Goal: Task Accomplishment & Management: Use online tool/utility

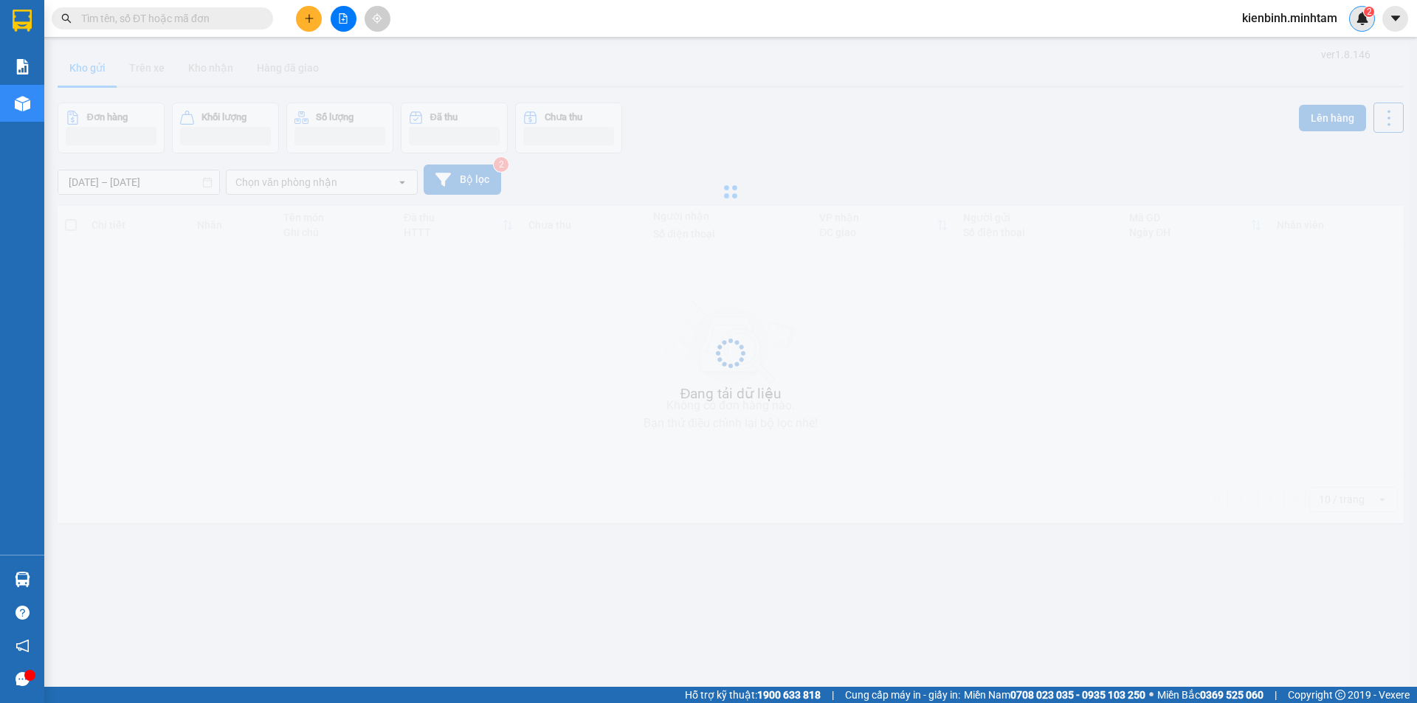
click at [1298, 11] on span "kienbinh.minhtam" at bounding box center [1289, 18] width 119 height 18
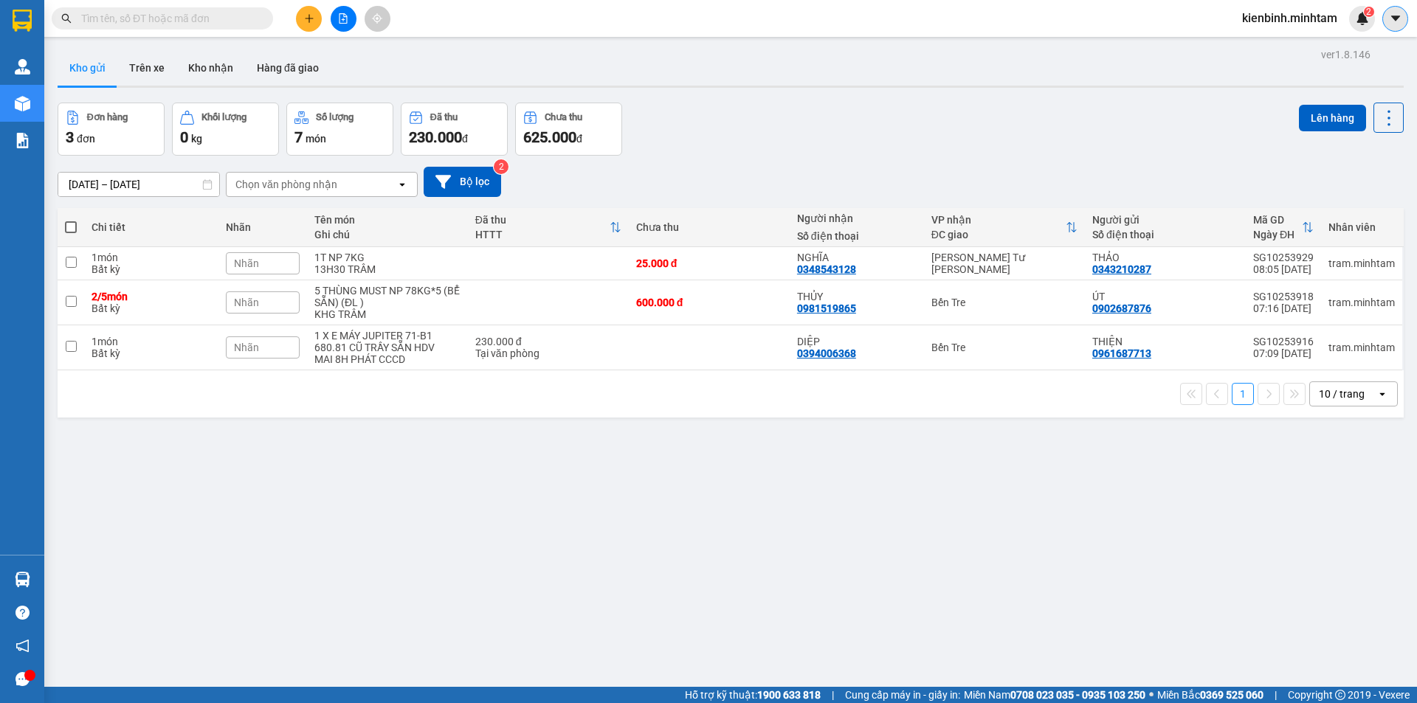
click at [1406, 15] on button at bounding box center [1395, 19] width 26 height 26
click at [1274, 12] on span "kienbinh.minhtam" at bounding box center [1289, 18] width 119 height 18
click at [1274, 50] on span "Đăng xuất" at bounding box center [1295, 46] width 89 height 16
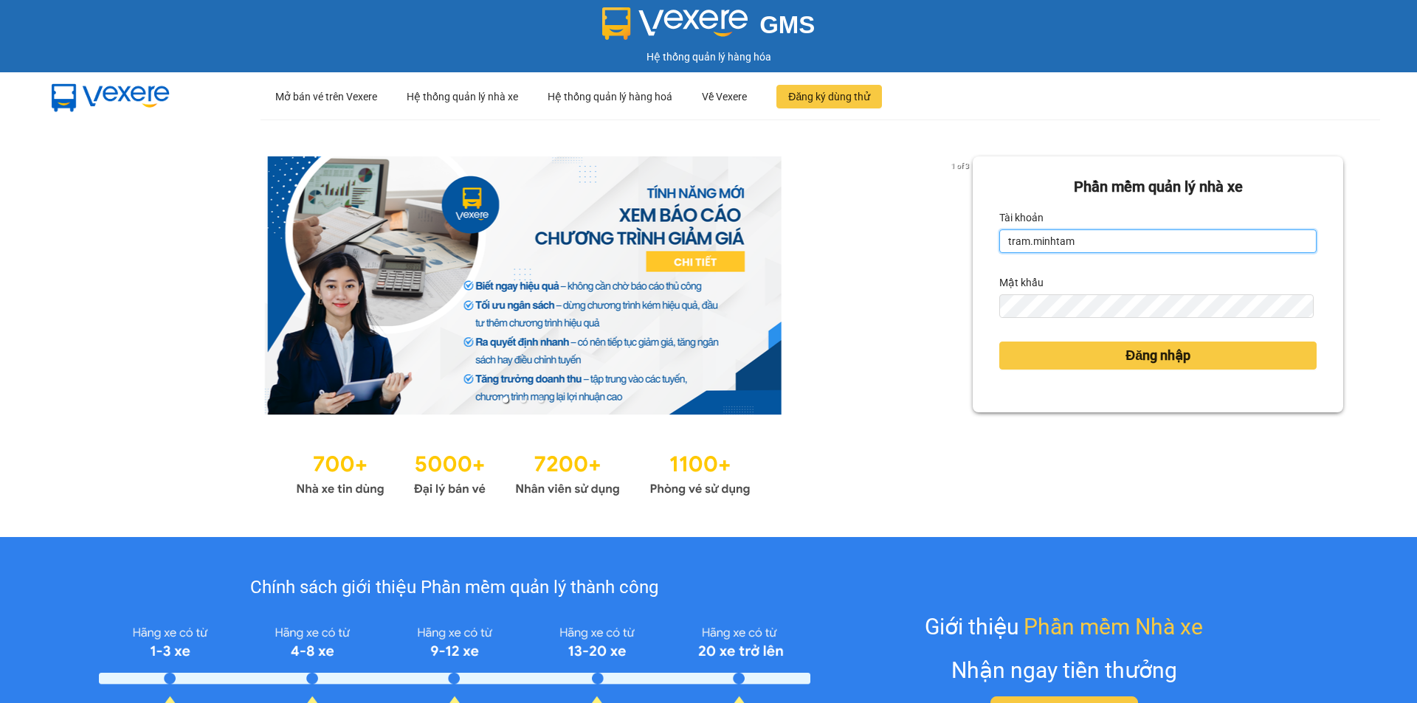
click at [1140, 246] on input "tram.minhtam" at bounding box center [1157, 241] width 317 height 24
type input "quyenhcm.minhtam"
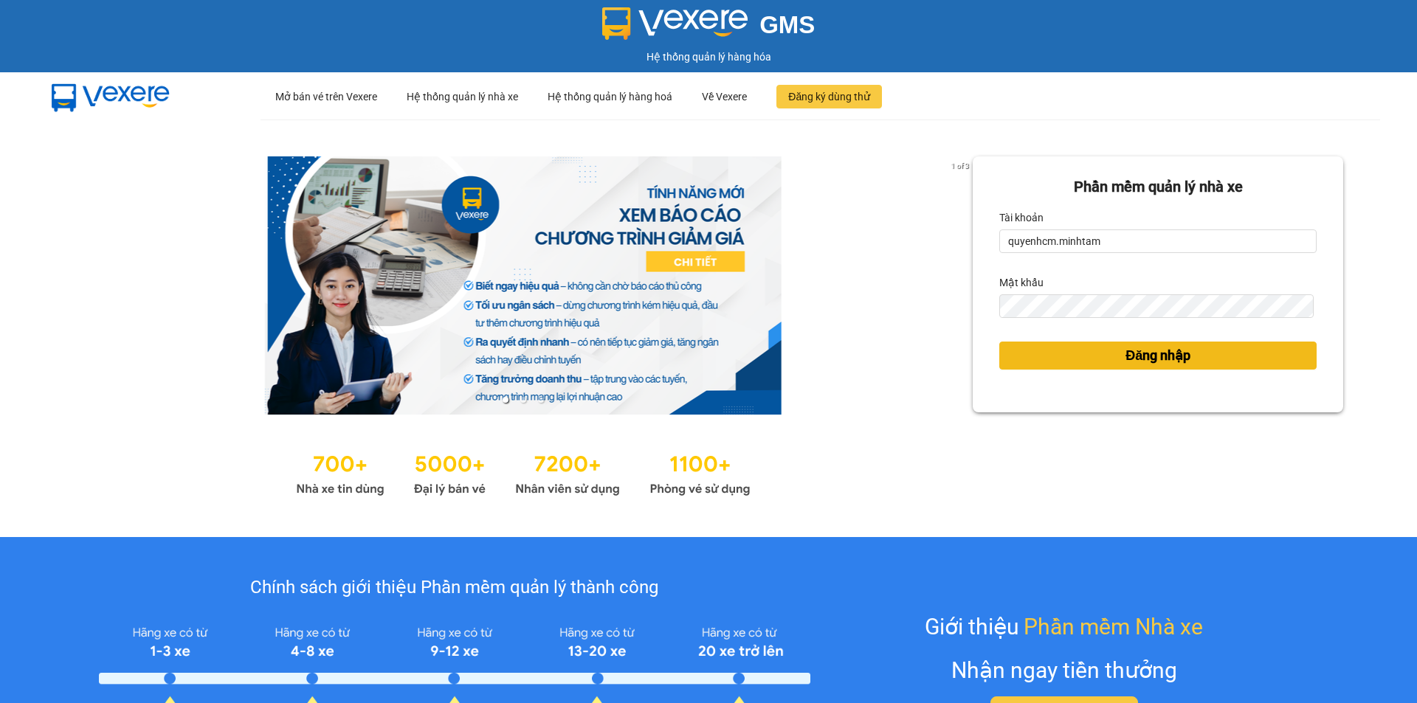
click at [1036, 349] on button "Đăng nhập" at bounding box center [1157, 356] width 317 height 28
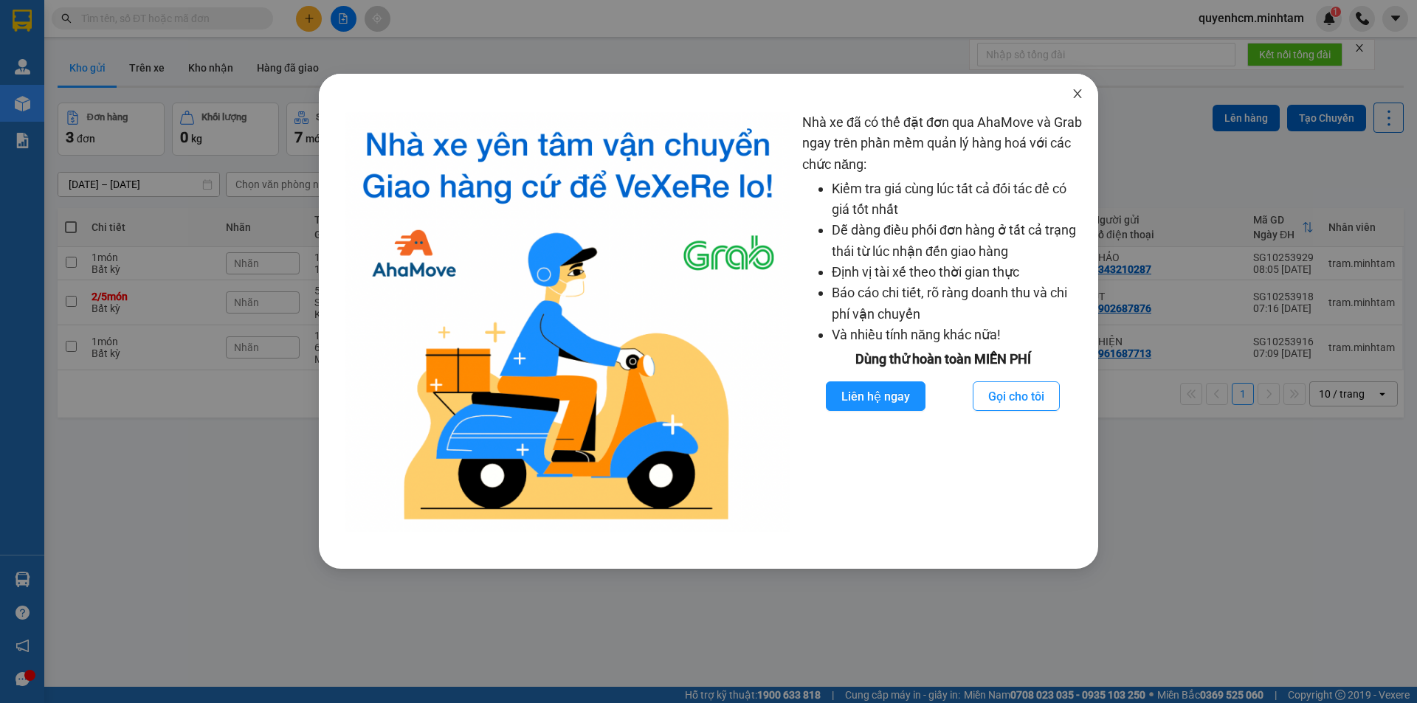
click at [1074, 86] on span "Close" at bounding box center [1077, 94] width 41 height 41
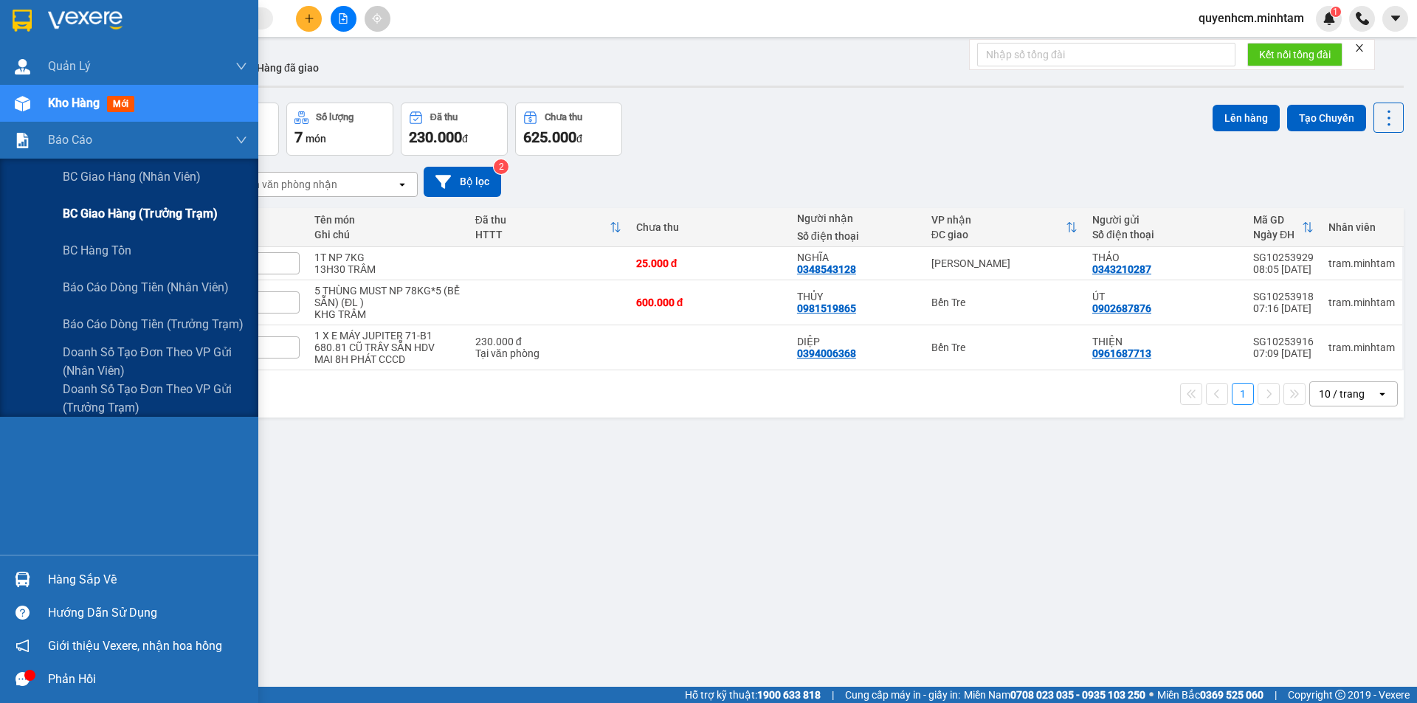
click at [185, 214] on span "BC giao hàng (trưởng trạm)" at bounding box center [140, 213] width 155 height 18
